Goal: Information Seeking & Learning: Find contact information

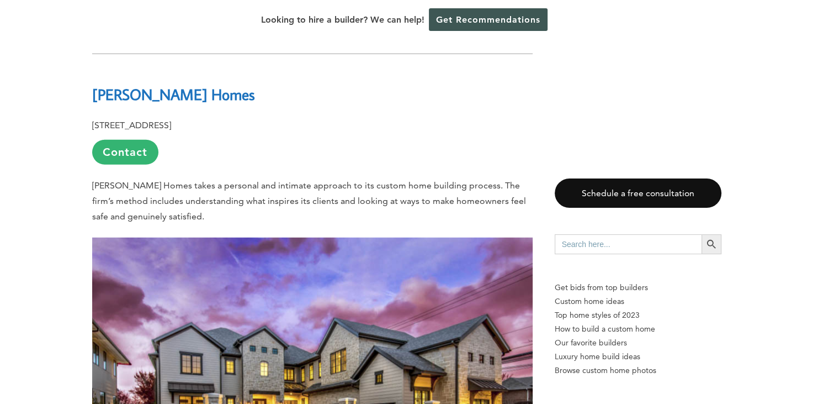
scroll to position [2981, 0]
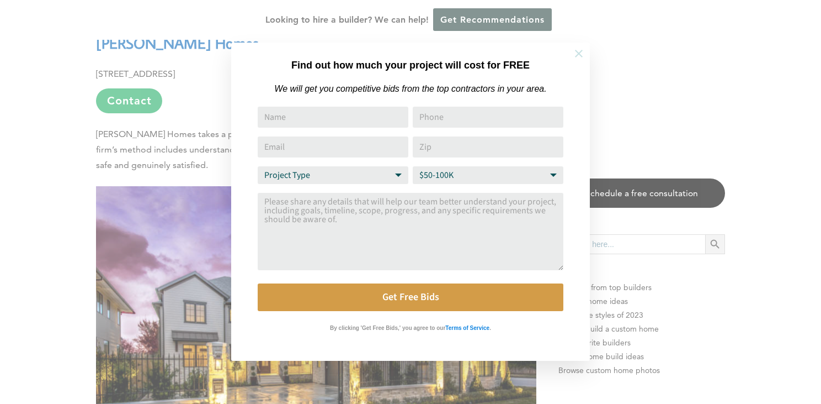
click at [581, 54] on icon at bounding box center [579, 54] width 8 height 8
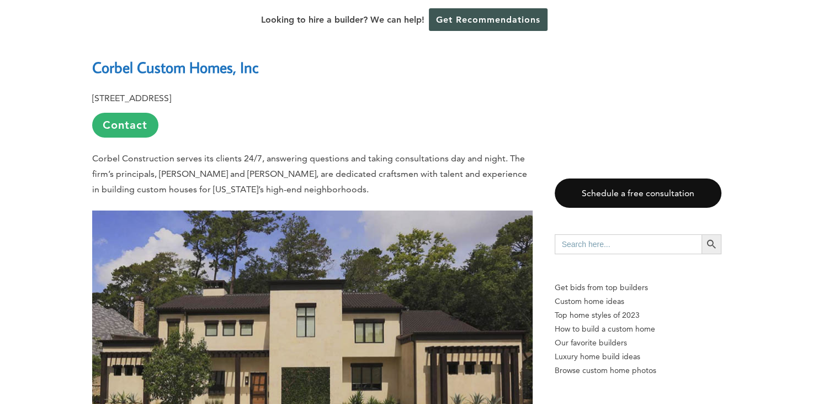
scroll to position [3588, 0]
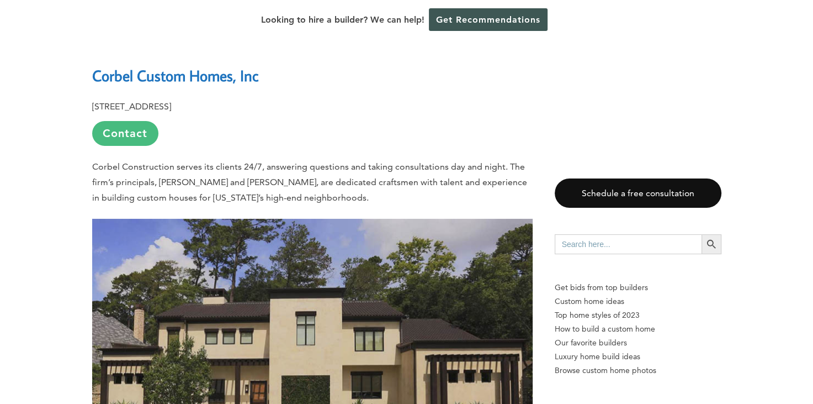
click at [137, 121] on link "Contact" at bounding box center [125, 133] width 66 height 25
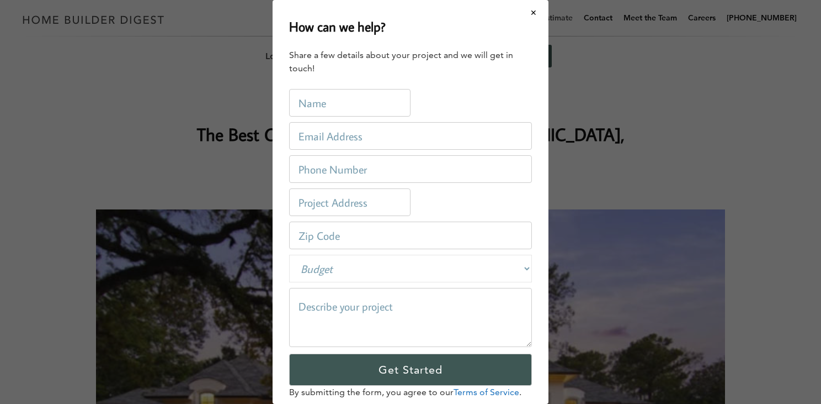
click at [526, 13] on button "Close modal" at bounding box center [533, 12] width 29 height 23
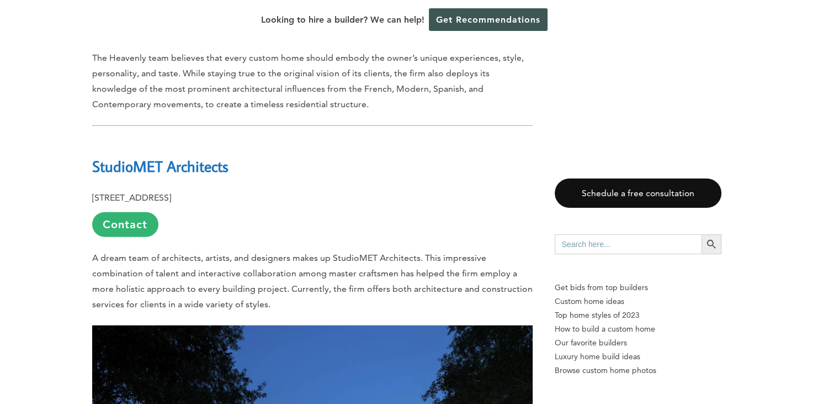
scroll to position [6625, 0]
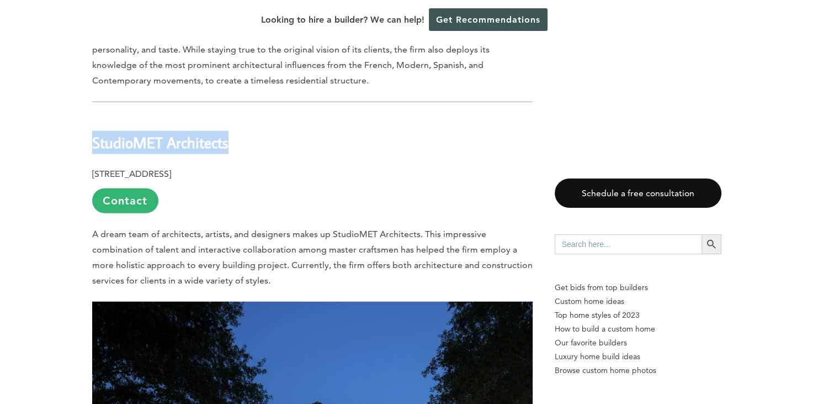
drag, startPoint x: 88, startPoint y: 86, endPoint x: 229, endPoint y: 86, distance: 141.3
click at [229, 86] on div "Last updated on [DATE] 01:49 pm [GEOGRAPHIC_DATA] is a vibrant and culturally d…" at bounding box center [407, 185] width 665 height 12331
drag, startPoint x: 229, startPoint y: 86, endPoint x: 212, endPoint y: 85, distance: 17.1
copy b "StudioMET Architects"
drag, startPoint x: 88, startPoint y: 117, endPoint x: 287, endPoint y: 109, distance: 199.4
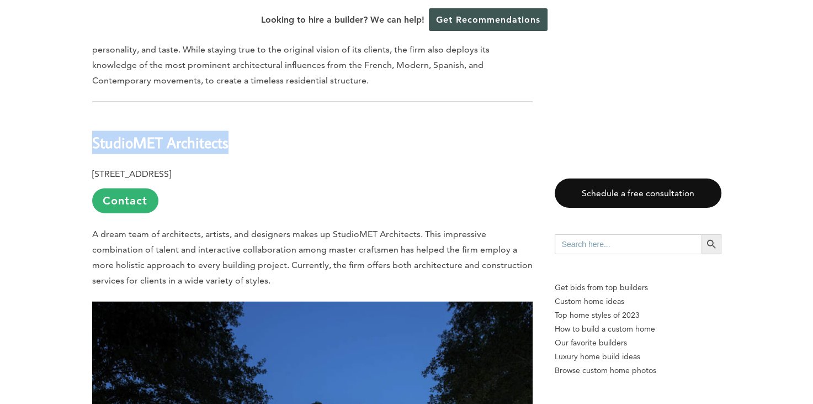
click at [287, 109] on div "Last updated on [DATE] 01:49 pm [GEOGRAPHIC_DATA] is a vibrant and culturally d…" at bounding box center [407, 185] width 665 height 12331
click at [294, 166] on p "[STREET_ADDRESS] Contact" at bounding box center [312, 189] width 441 height 47
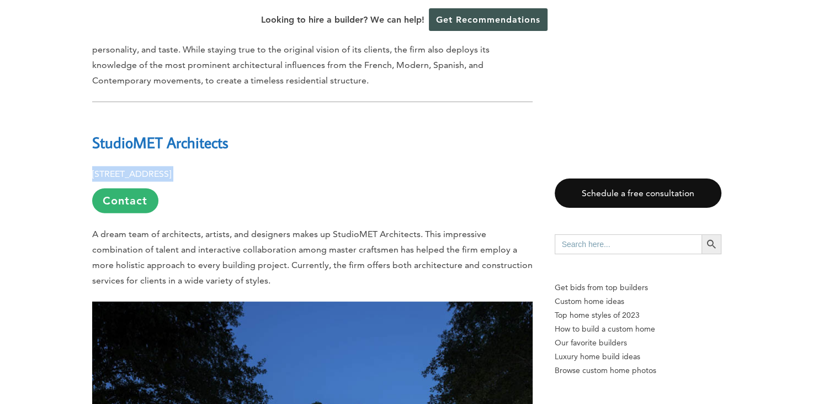
drag, startPoint x: 296, startPoint y: 114, endPoint x: 93, endPoint y: 118, distance: 202.7
click at [93, 166] on p "[STREET_ADDRESS] Contact" at bounding box center [312, 189] width 441 height 47
drag, startPoint x: 93, startPoint y: 118, endPoint x: 102, endPoint y: 118, distance: 8.3
copy p "[STREET_ADDRESS]"
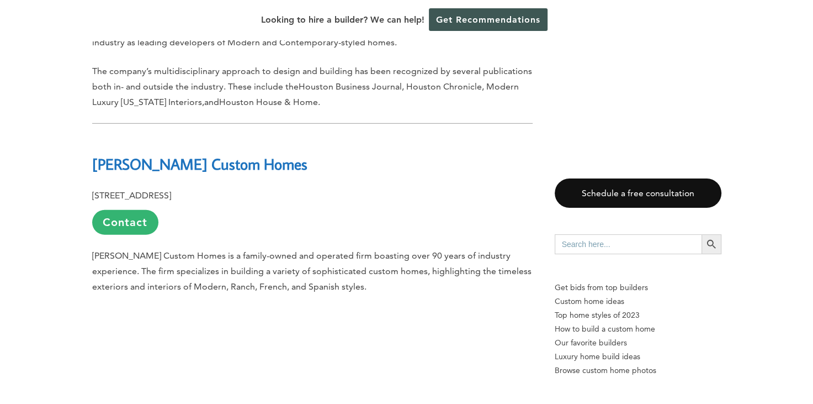
scroll to position [7232, 0]
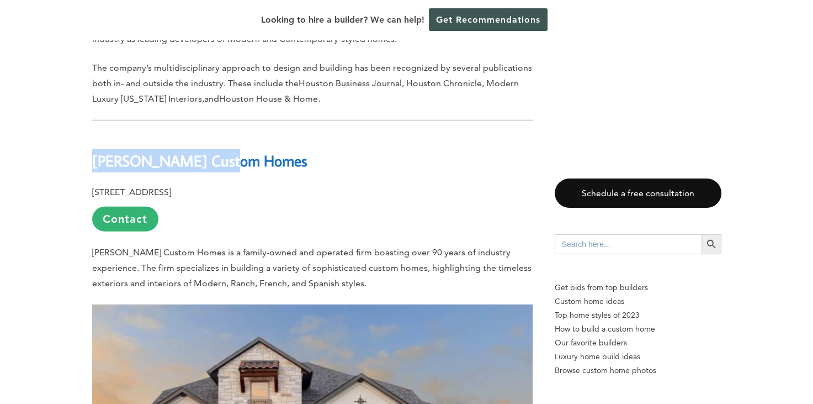
drag, startPoint x: 89, startPoint y: 104, endPoint x: 234, endPoint y: 107, distance: 145.2
drag, startPoint x: 234, startPoint y: 107, endPoint x: 216, endPoint y: 103, distance: 18.6
copy b "[PERSON_NAME] Custom Homes"
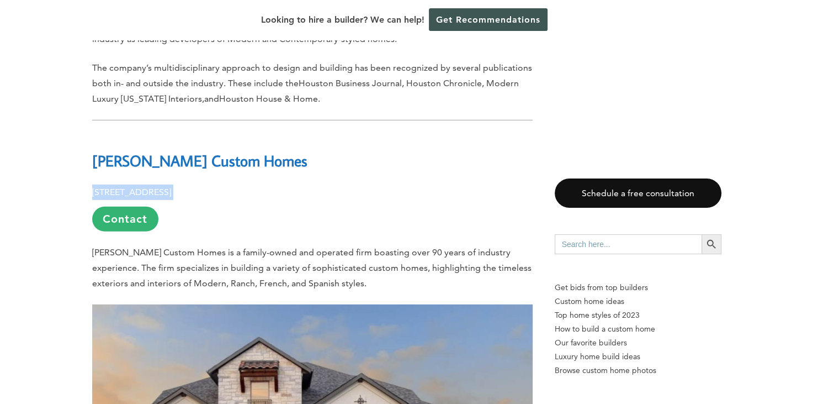
drag, startPoint x: 91, startPoint y: 134, endPoint x: 342, endPoint y: 120, distance: 251.6
drag, startPoint x: 342, startPoint y: 120, endPoint x: 320, endPoint y: 132, distance: 26.0
copy p "[STREET_ADDRESS]"
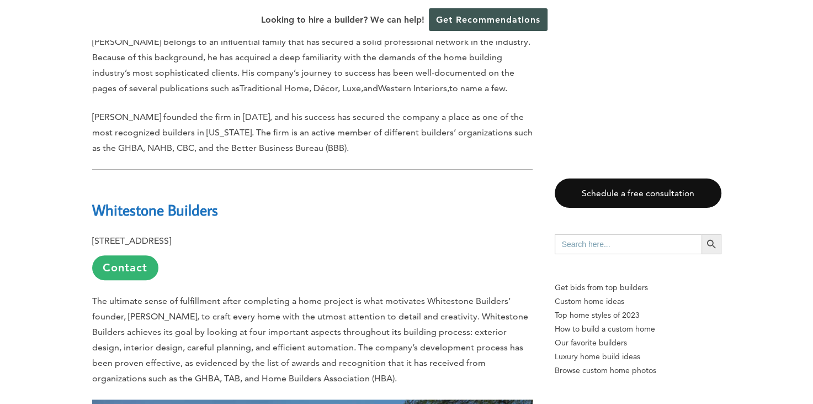
scroll to position [8446, 0]
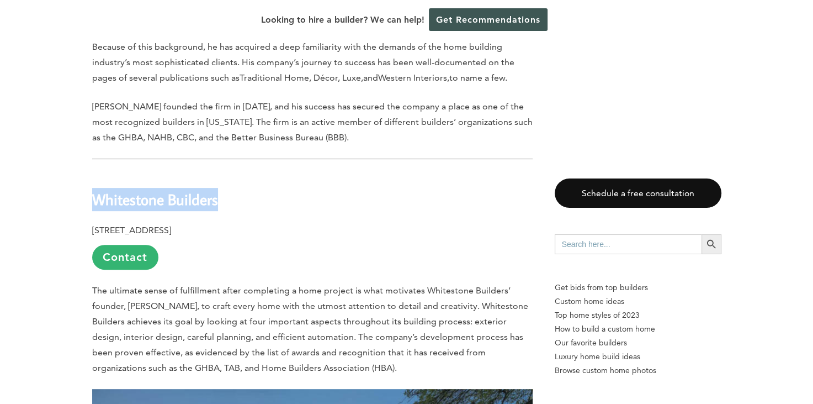
drag, startPoint x: 91, startPoint y: 145, endPoint x: 219, endPoint y: 140, distance: 128.2
drag, startPoint x: 219, startPoint y: 140, endPoint x: 163, endPoint y: 149, distance: 56.0
copy b "Whitestone Builders"
click at [269, 222] on p "[STREET_ADDRESS] Contact" at bounding box center [312, 245] width 441 height 47
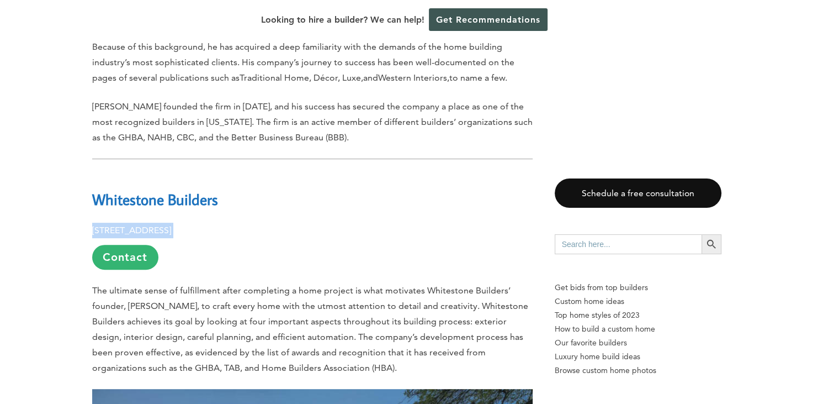
drag, startPoint x: 91, startPoint y: 172, endPoint x: 272, endPoint y: 177, distance: 181.1
drag, startPoint x: 272, startPoint y: 177, endPoint x: 264, endPoint y: 172, distance: 8.9
copy p "[STREET_ADDRESS]"
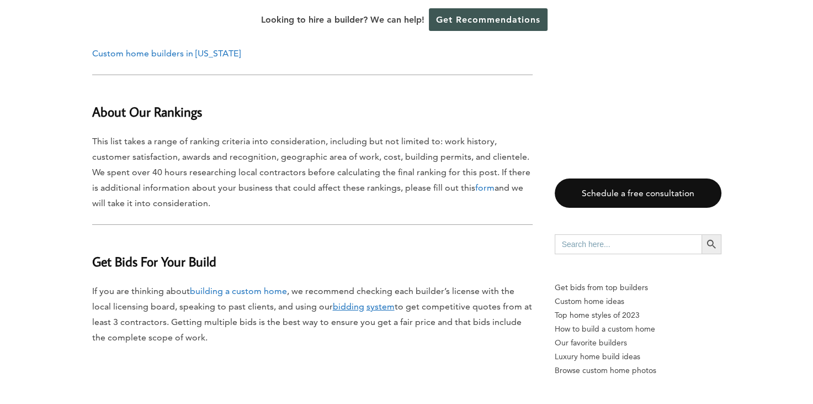
scroll to position [11538, 0]
